Goal: Navigation & Orientation: Find specific page/section

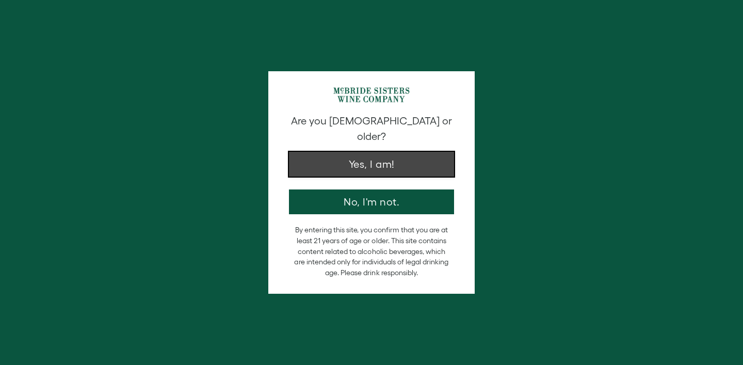
click at [338, 152] on button "Yes, I am!" at bounding box center [371, 164] width 165 height 25
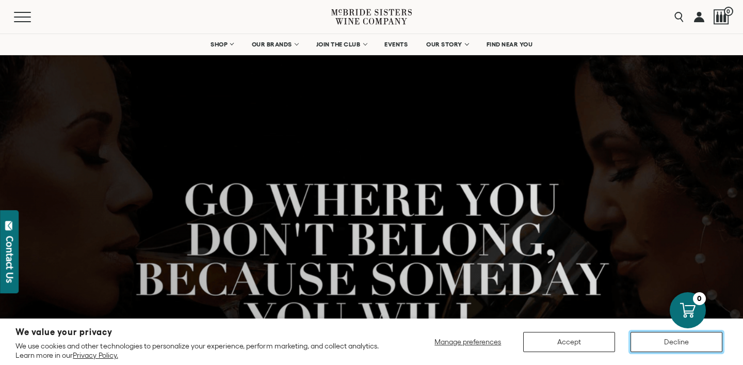
click at [669, 342] on button "Decline" at bounding box center [677, 342] width 92 height 20
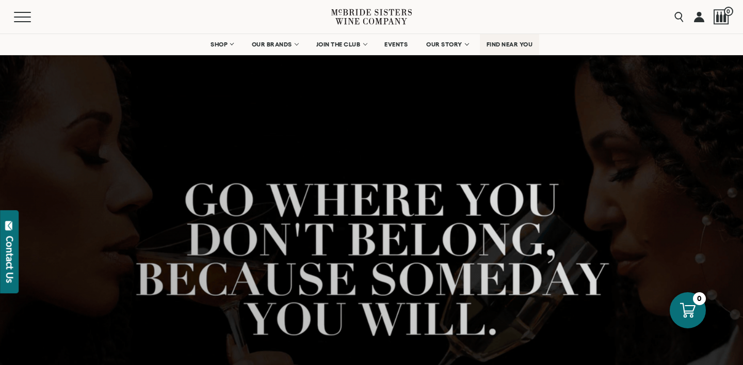
click at [499, 43] on span "FIND NEAR YOU" at bounding box center [510, 44] width 46 height 7
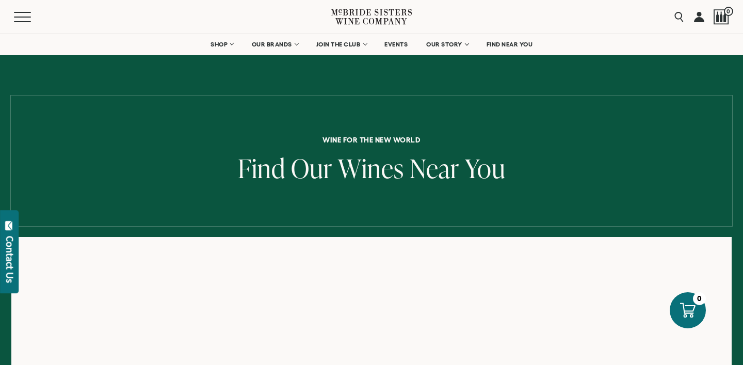
click at [23, 146] on div "Wine for the New World Find Our Wines Near You" at bounding box center [371, 160] width 743 height 49
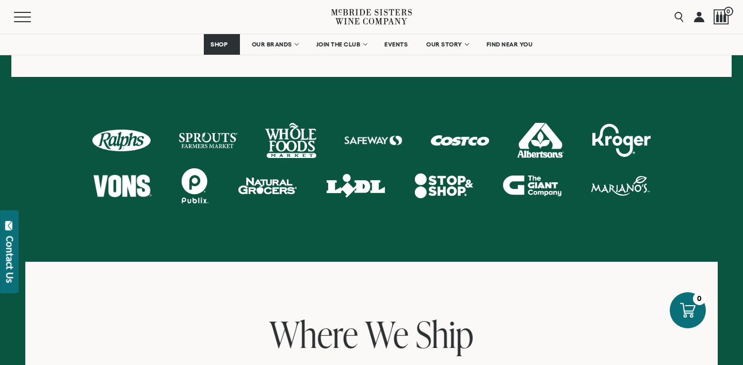
scroll to position [555, 0]
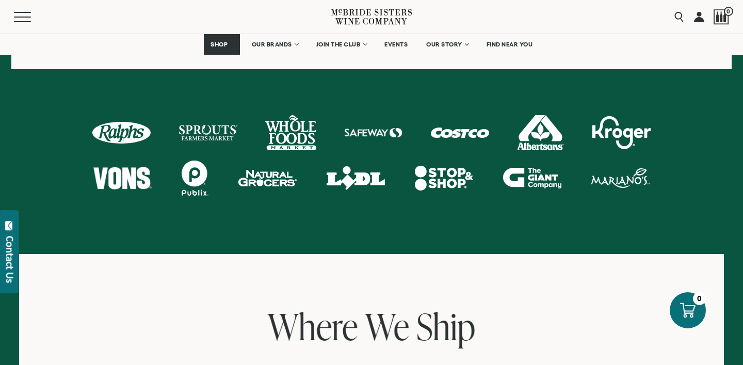
click at [291, 131] on div at bounding box center [290, 132] width 51 height 35
click at [394, 42] on span "EVENTS" at bounding box center [396, 44] width 23 height 7
